Goal: Browse casually

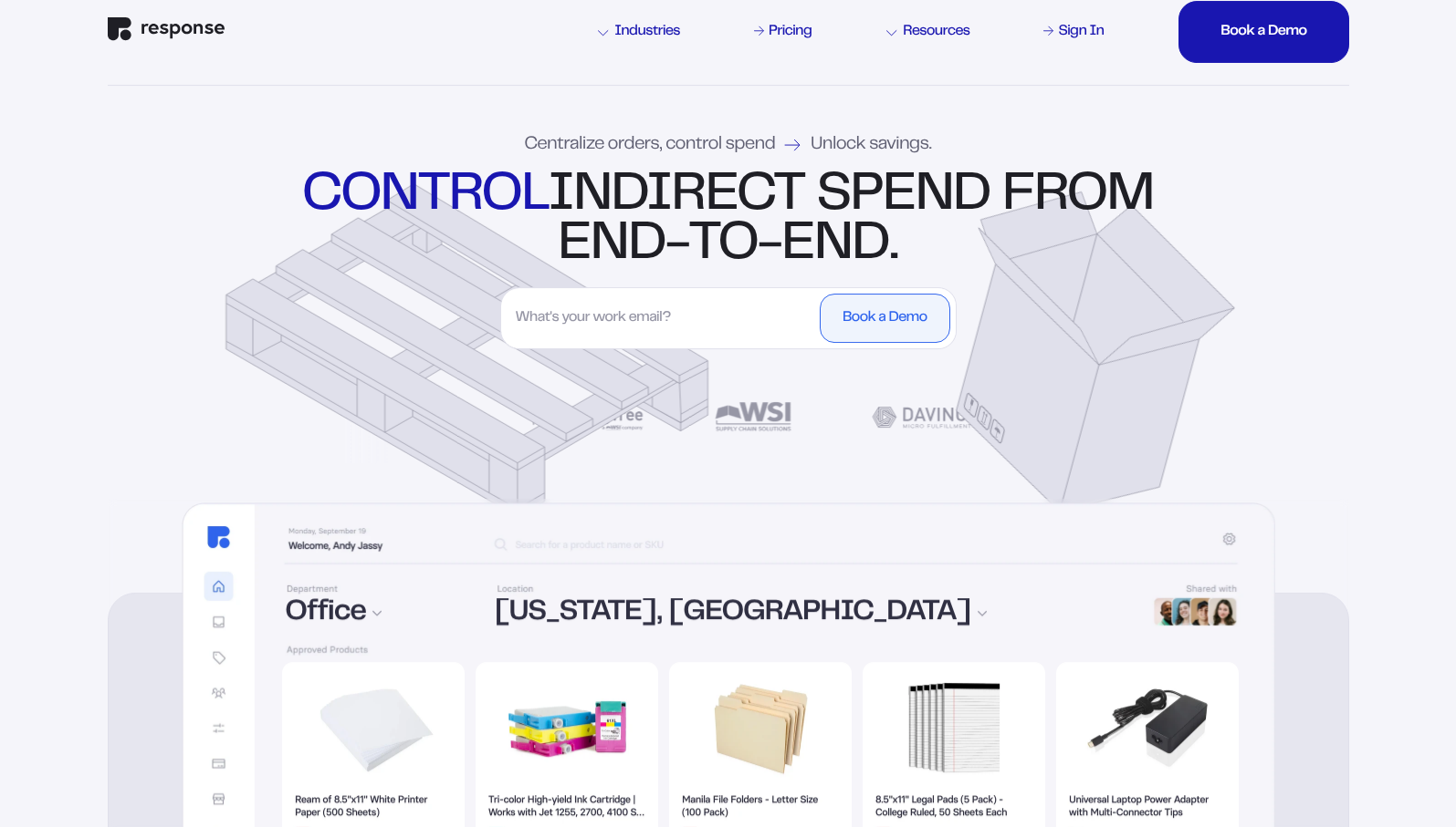
scroll to position [38, 0]
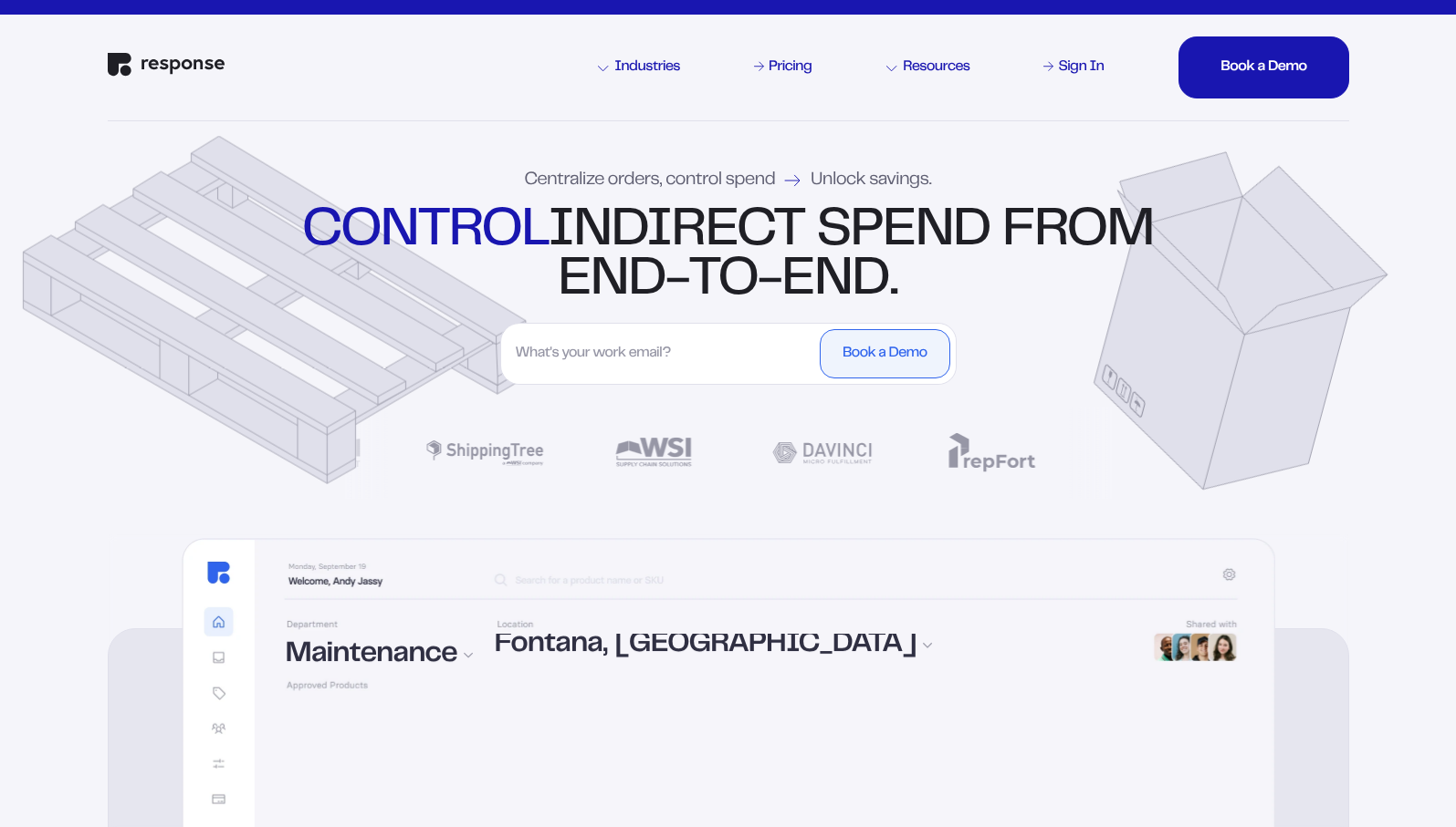
scroll to position [38, 0]
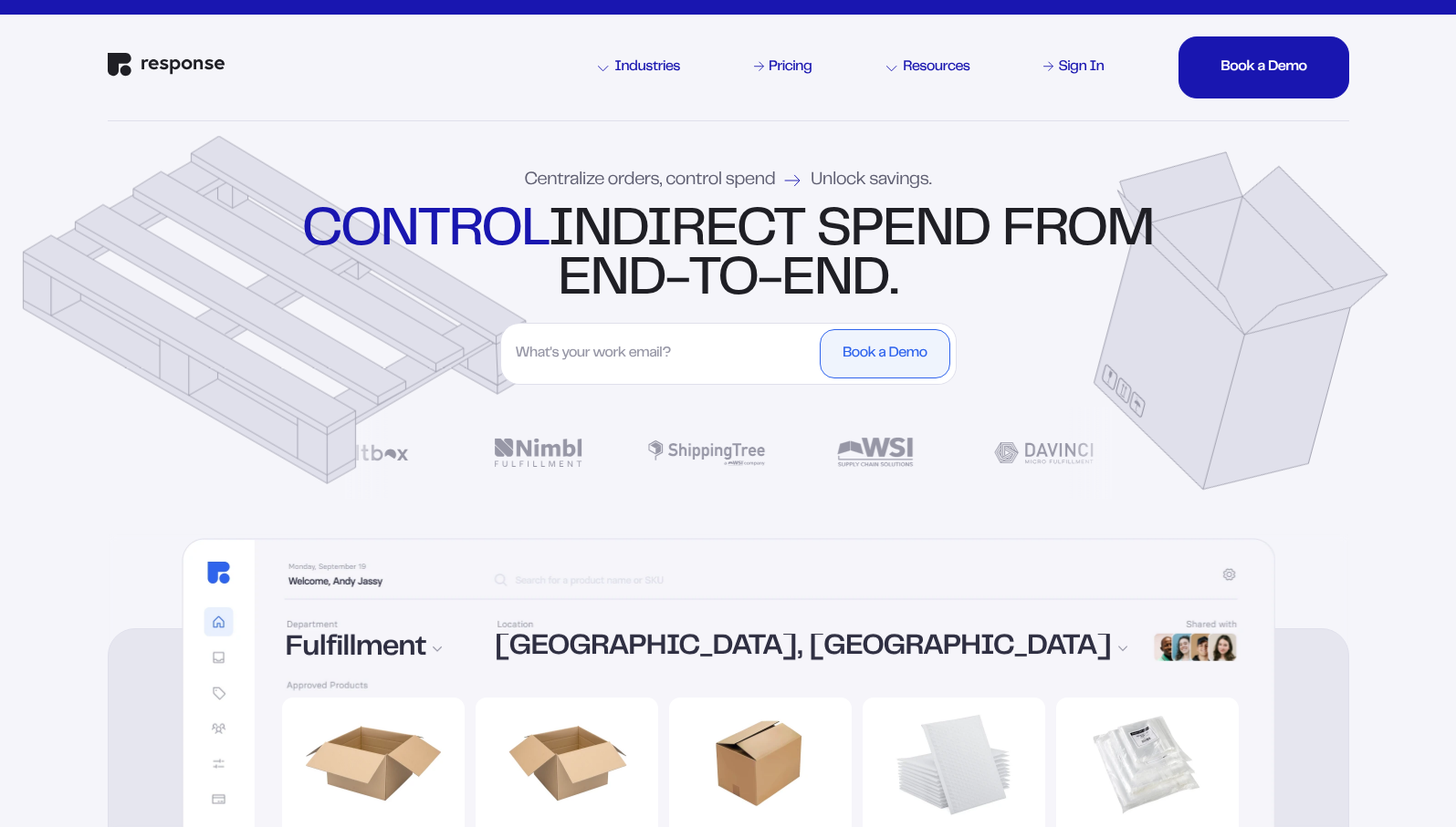
scroll to position [38, 0]
